Goal: Register for event/course

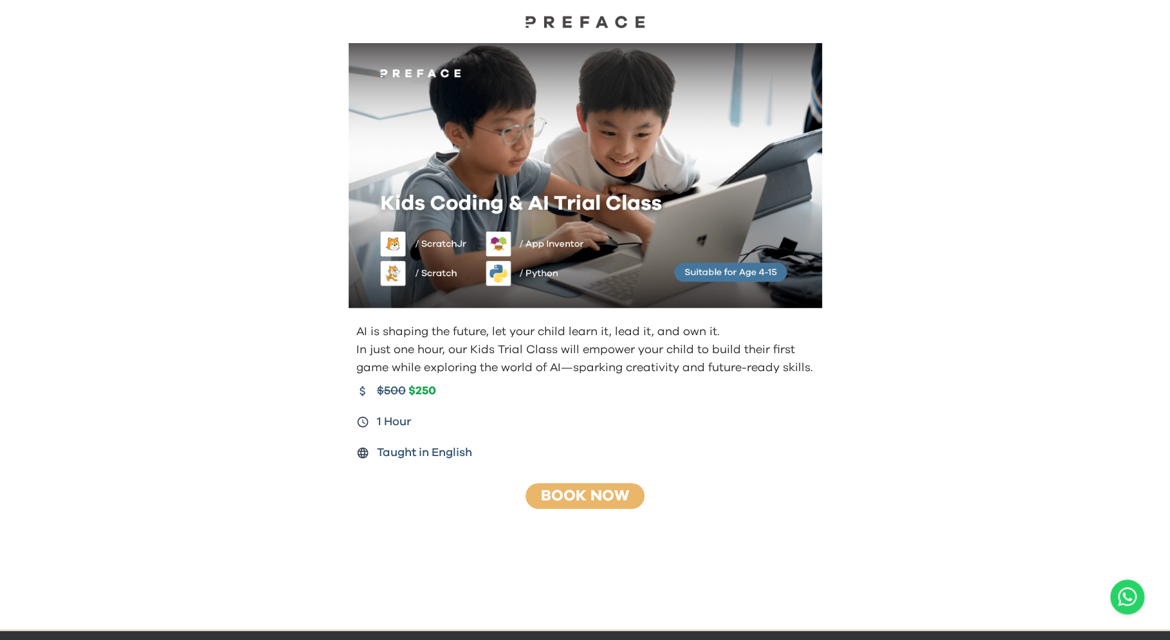
scroll to position [55, 0]
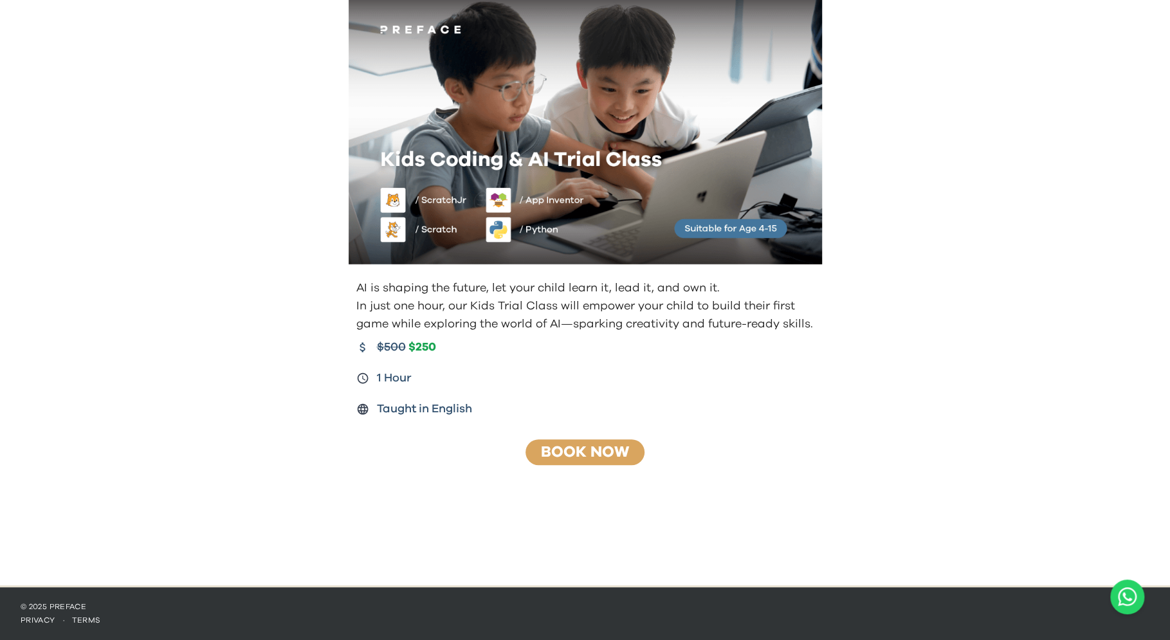
click at [611, 455] on link "Book Now" at bounding box center [585, 451] width 88 height 15
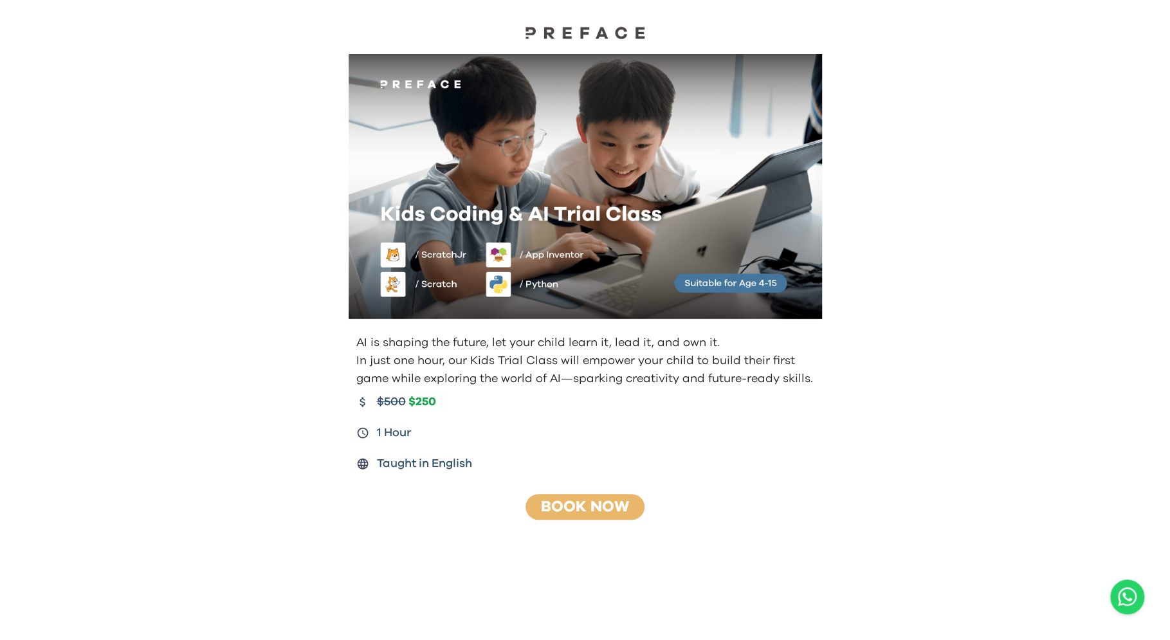
scroll to position [55, 0]
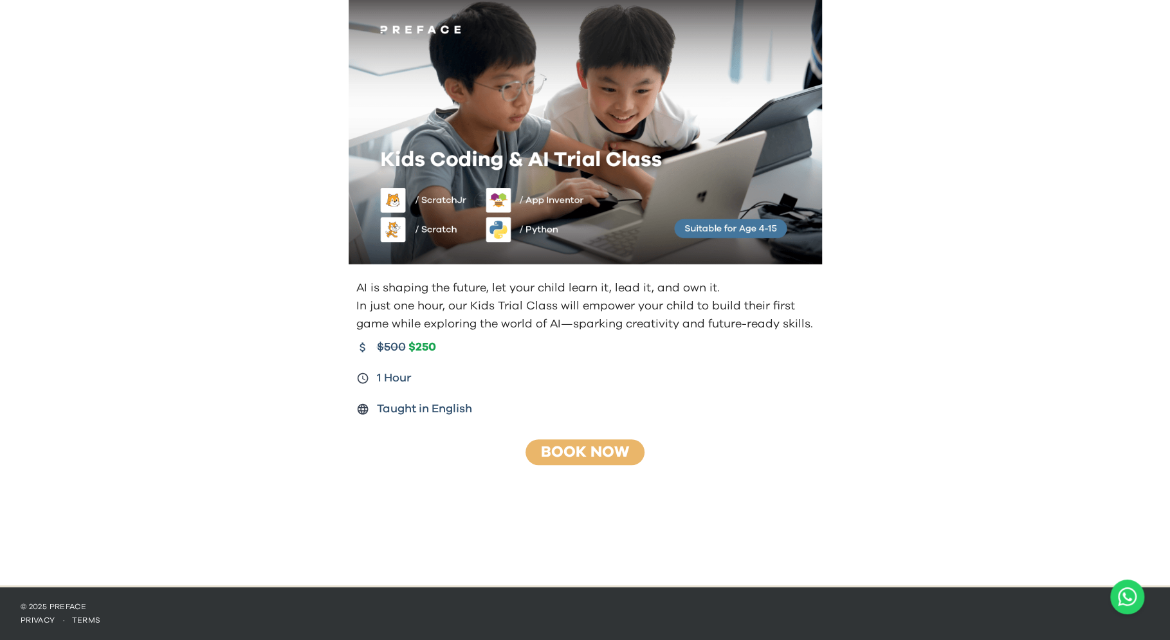
click at [1058, 144] on div "AI is shaping the future, let your child learn it, lead it, and own it. In just…" at bounding box center [585, 265] width 1170 height 640
